Goal: Task Accomplishment & Management: Use online tool/utility

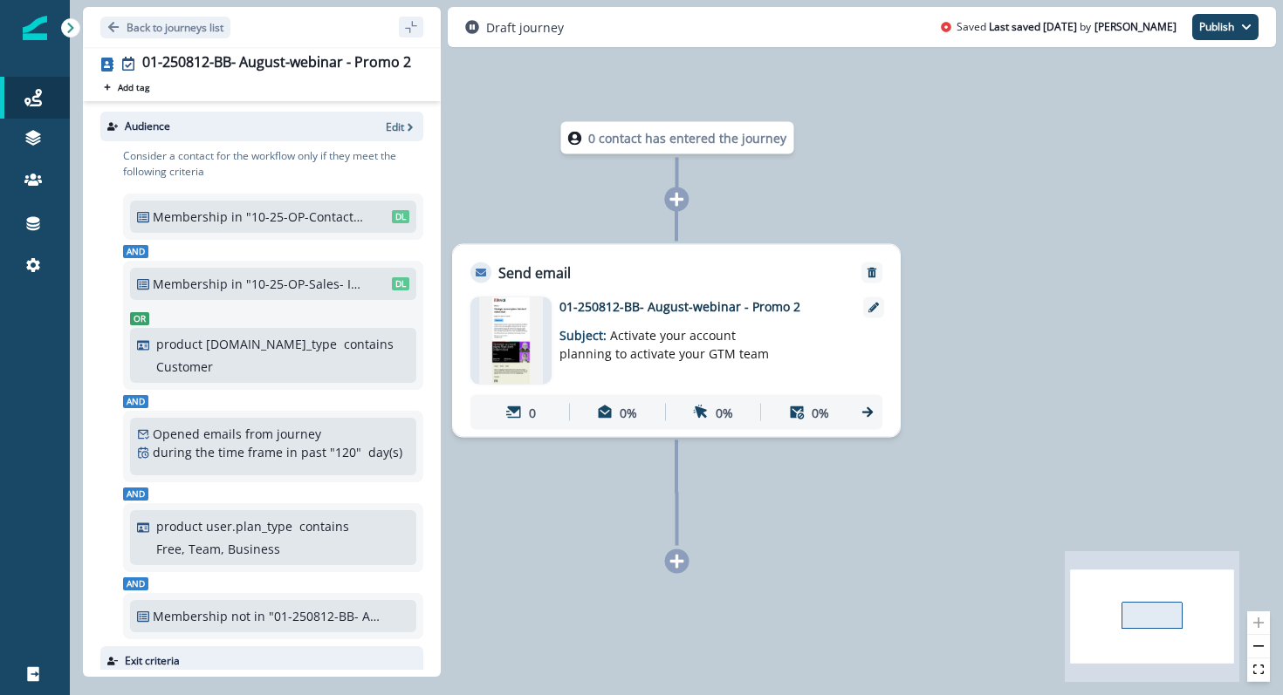
click at [516, 338] on img at bounding box center [511, 341] width 65 height 87
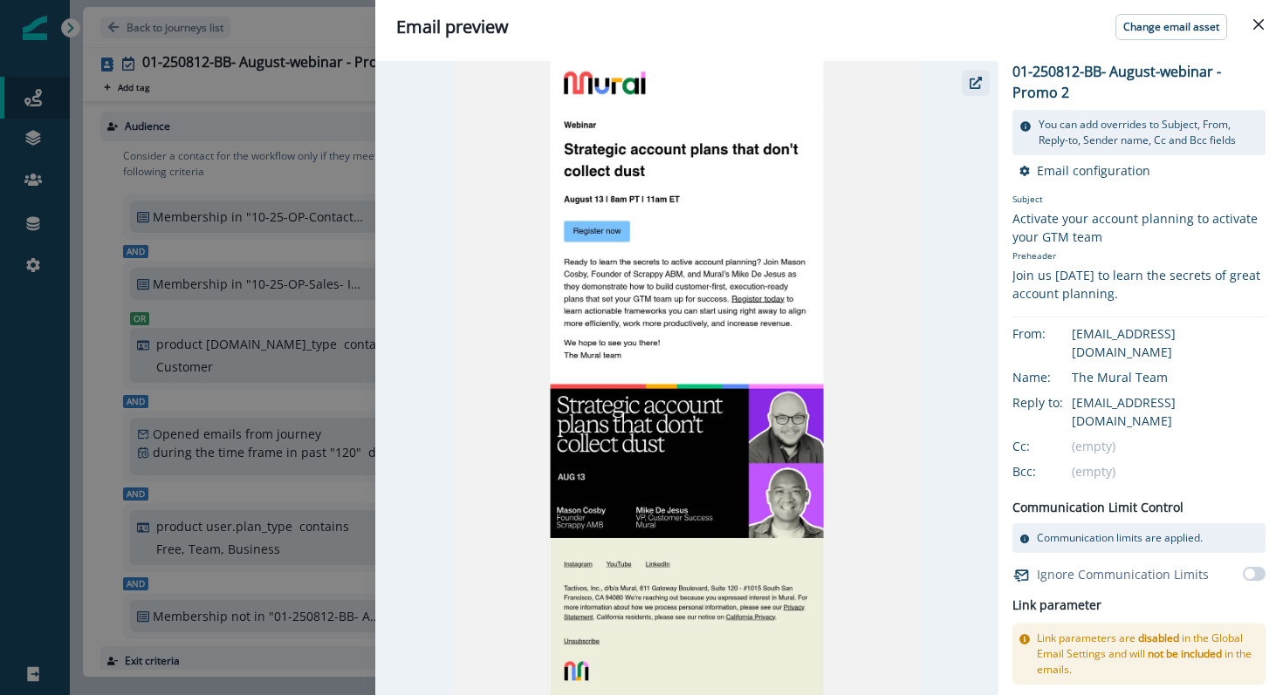
click at [981, 77] on icon "button" at bounding box center [976, 83] width 12 height 12
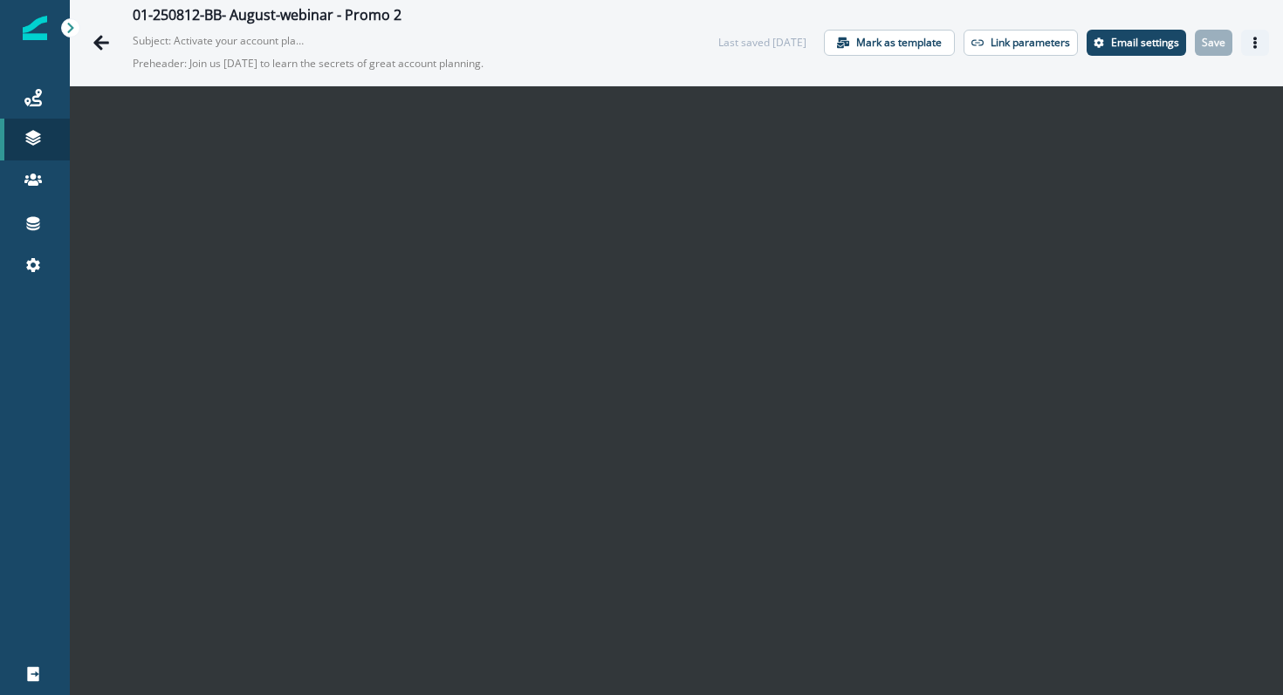
click at [1261, 45] on button "Actions" at bounding box center [1255, 43] width 28 height 26
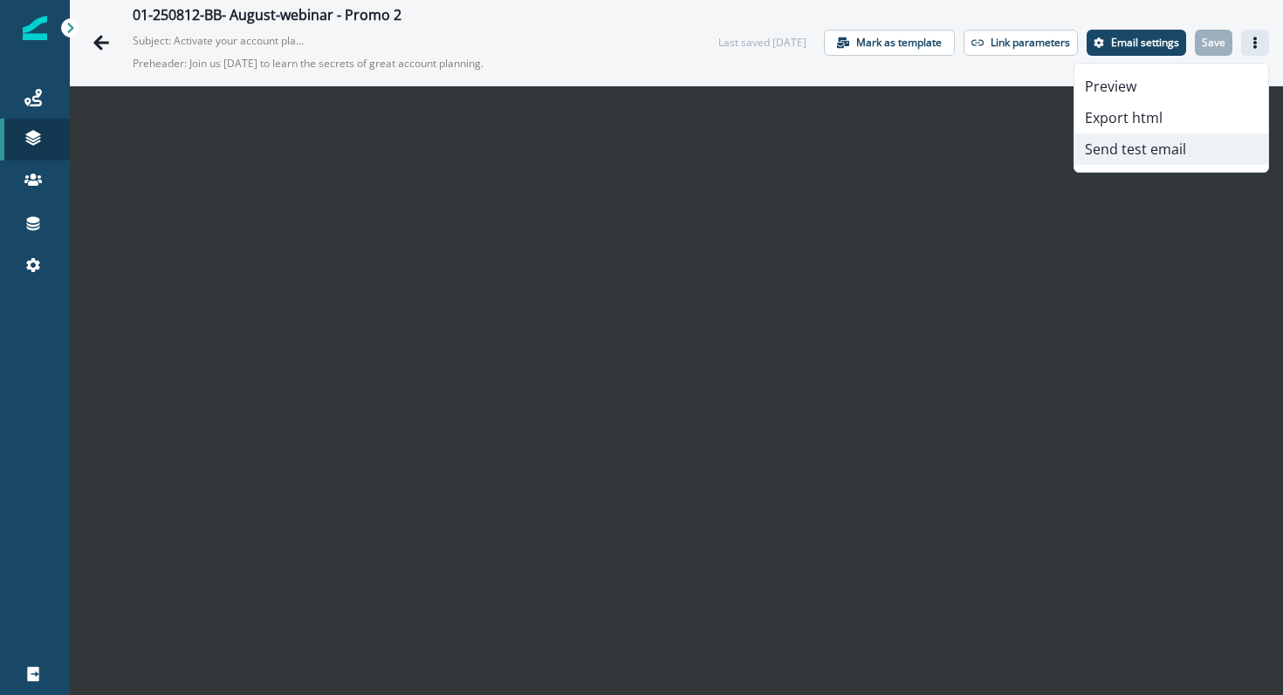
click at [1189, 146] on button "Send test email" at bounding box center [1171, 149] width 194 height 31
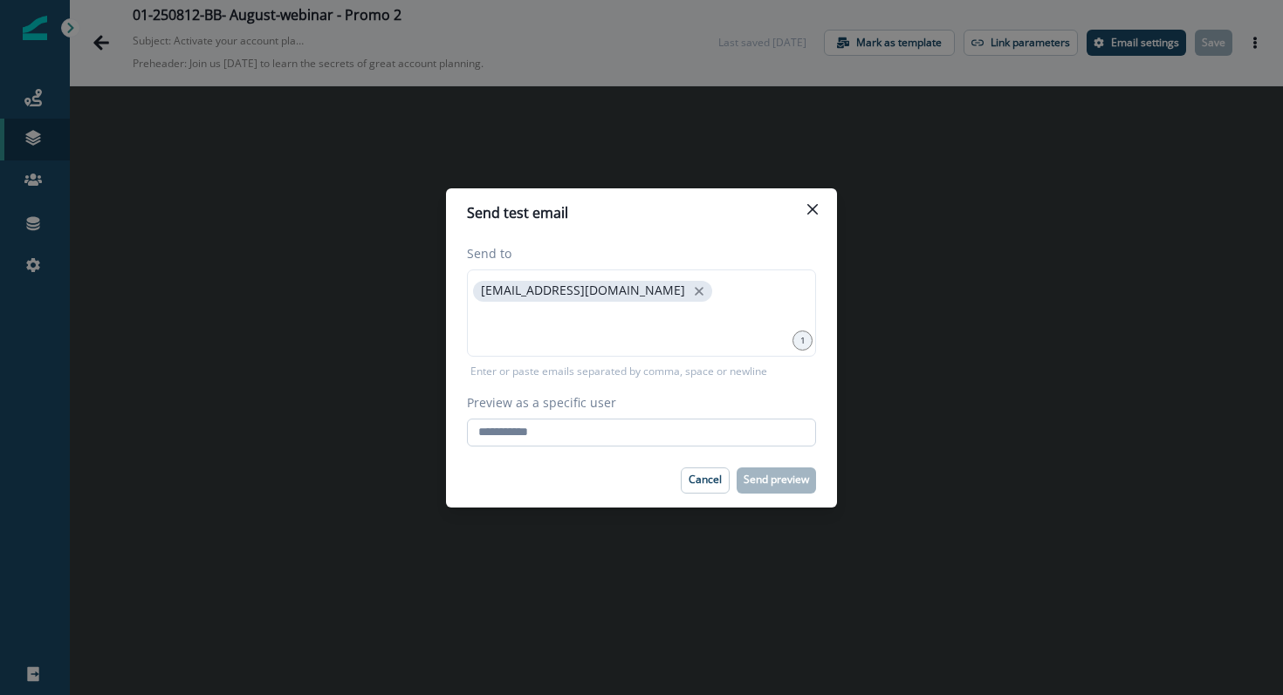
click at [612, 437] on input "Preview as a specific user" at bounding box center [641, 433] width 349 height 28
type input "**********"
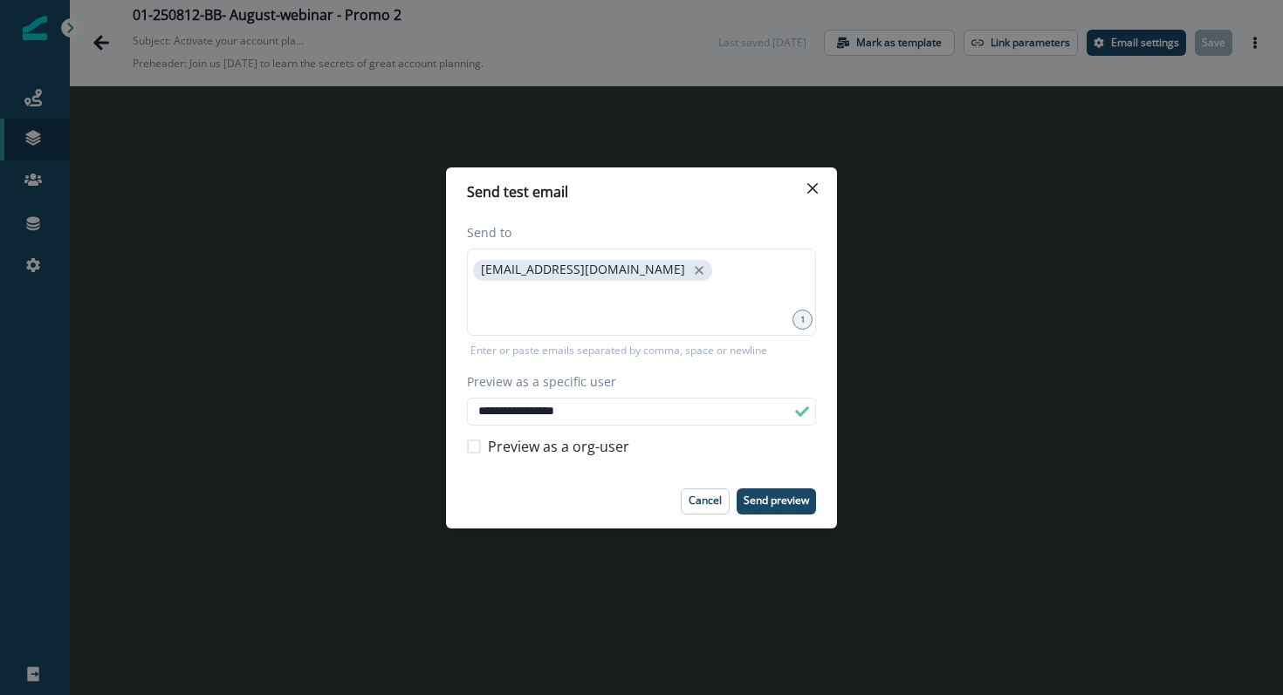
click at [628, 492] on div "Cancel Send preview" at bounding box center [641, 502] width 349 height 26
click at [764, 502] on p "Send preview" at bounding box center [775, 501] width 65 height 12
click at [819, 196] on button "Close" at bounding box center [812, 189] width 28 height 28
